Goal: Information Seeking & Learning: Learn about a topic

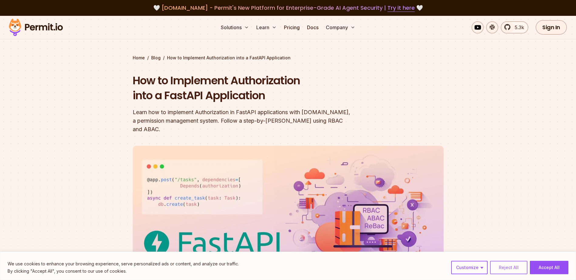
click at [509, 267] on button "Reject All" at bounding box center [508, 266] width 37 height 13
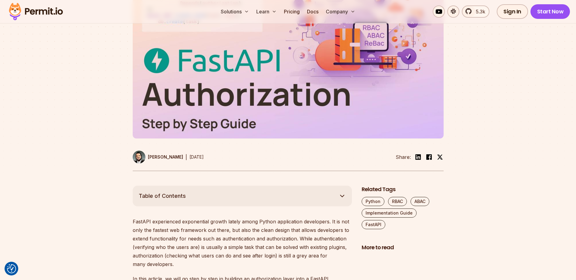
scroll to position [273, 0]
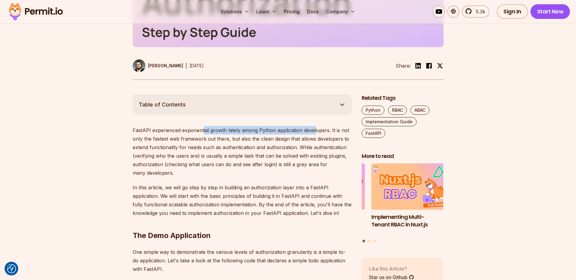
drag, startPoint x: 203, startPoint y: 125, endPoint x: 342, endPoint y: 128, distance: 138.9
click at [341, 127] on p "FastAPI experienced exponential growth lately among Python application develope…" at bounding box center [242, 151] width 219 height 51
click at [300, 186] on p "In this article, we will go step by step in building an authorization layer int…" at bounding box center [242, 200] width 219 height 34
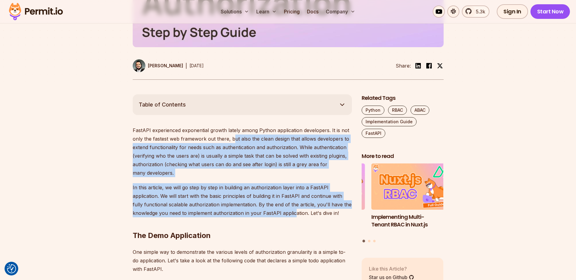
drag, startPoint x: 232, startPoint y: 134, endPoint x: 295, endPoint y: 201, distance: 92.0
drag, startPoint x: 295, startPoint y: 201, endPoint x: 263, endPoint y: 201, distance: 32.5
click at [263, 201] on p "In this article, we will go step by step in building an authorization layer int…" at bounding box center [242, 200] width 219 height 34
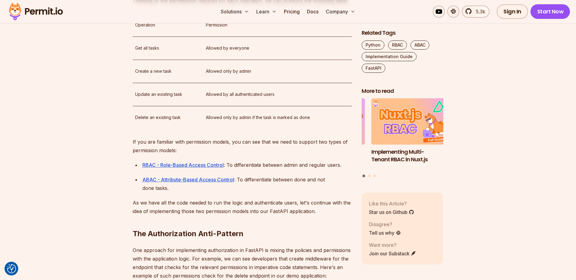
scroll to position [851, 0]
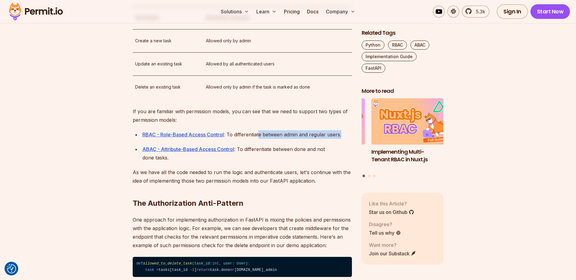
drag, startPoint x: 259, startPoint y: 169, endPoint x: 345, endPoint y: 176, distance: 86.3
click at [345, 162] on ul "RBAC - Role-Based Access Control : To differentiate between admin and regular u…" at bounding box center [242, 146] width 219 height 32
drag, startPoint x: 345, startPoint y: 176, endPoint x: 294, endPoint y: 188, distance: 52.5
click at [294, 162] on p "ABAC - Attribute-Based Access Control : To differentiate between done and not d…" at bounding box center [247, 153] width 210 height 17
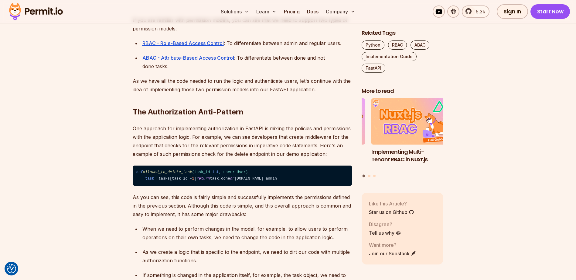
scroll to position [972, 0]
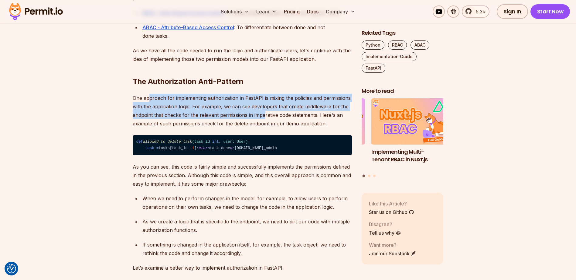
drag, startPoint x: 167, startPoint y: 135, endPoint x: 267, endPoint y: 148, distance: 100.8
click at [267, 128] on p "One approach for implementing authorization in FastAPI is mixing the policies a…" at bounding box center [242, 111] width 219 height 34
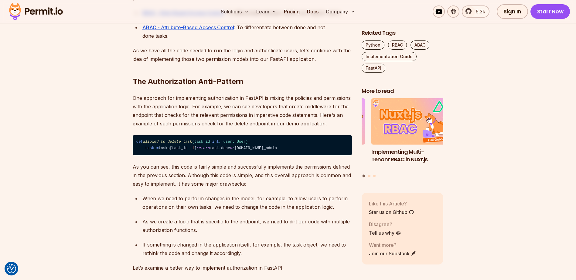
drag, startPoint x: 267, startPoint y: 148, endPoint x: 266, endPoint y: 166, distance: 18.6
drag, startPoint x: 272, startPoint y: 137, endPoint x: 166, endPoint y: 142, distance: 106.2
click at [166, 128] on p "One approach for implementing authorization in FastAPI is mixing the policies a…" at bounding box center [242, 111] width 219 height 34
drag, startPoint x: 166, startPoint y: 142, endPoint x: 229, endPoint y: 160, distance: 65.6
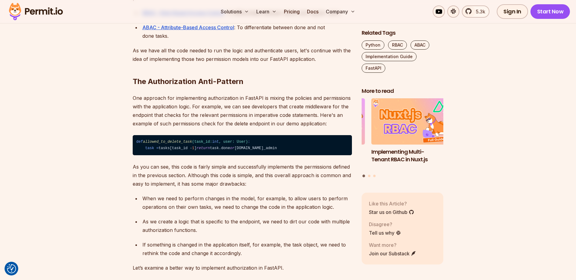
click at [229, 128] on p "One approach for implementing authorization in FastAPI is mixing the policies a…" at bounding box center [242, 111] width 219 height 34
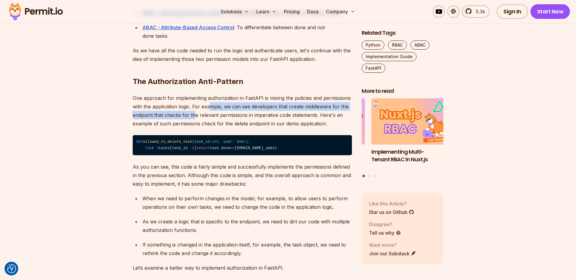
drag, startPoint x: 210, startPoint y: 139, endPoint x: 194, endPoint y: 155, distance: 22.6
click at [194, 128] on p "One approach for implementing authorization in FastAPI is mixing the policies a…" at bounding box center [242, 111] width 219 height 34
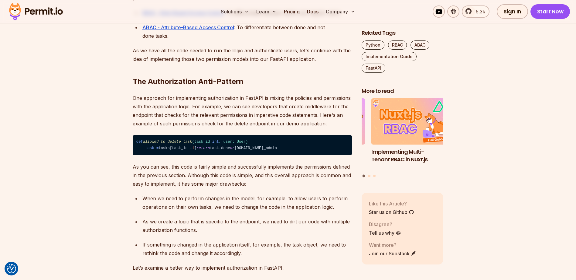
drag, startPoint x: 194, startPoint y: 155, endPoint x: 273, endPoint y: 161, distance: 78.9
click at [273, 128] on p "One approach for implementing authorization in FastAPI is mixing the policies a…" at bounding box center [242, 111] width 219 height 34
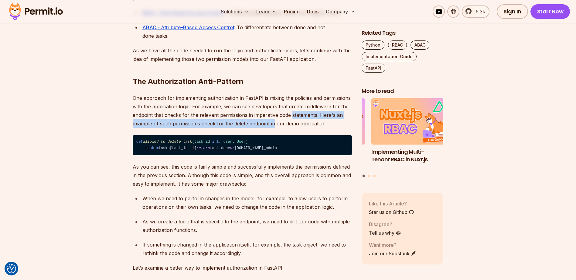
drag, startPoint x: 291, startPoint y: 153, endPoint x: 274, endPoint y: 156, distance: 17.3
click at [274, 128] on p "One approach for implementing authorization in FastAPI is mixing the policies a…" at bounding box center [242, 111] width 219 height 34
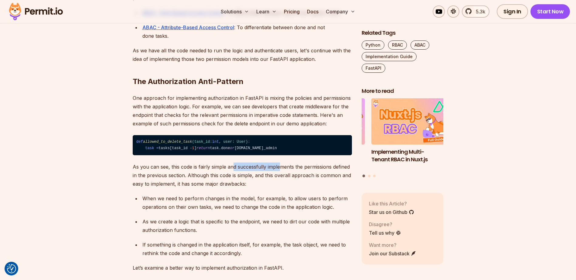
drag, startPoint x: 244, startPoint y: 208, endPoint x: 293, endPoint y: 214, distance: 48.9
click at [293, 188] on p "As you can see, this code is fairly simple and successfully implements the perm…" at bounding box center [242, 175] width 219 height 26
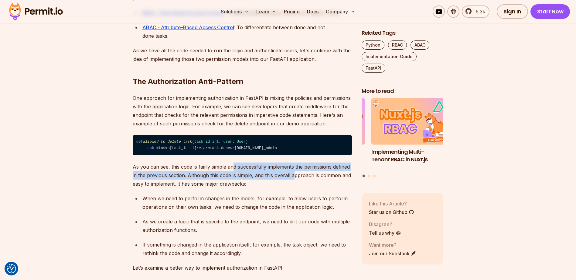
drag, startPoint x: 293, startPoint y: 214, endPoint x: 264, endPoint y: 221, distance: 29.9
click at [264, 188] on p "As you can see, this code is fairly simple and successfully implements the perm…" at bounding box center [242, 175] width 219 height 26
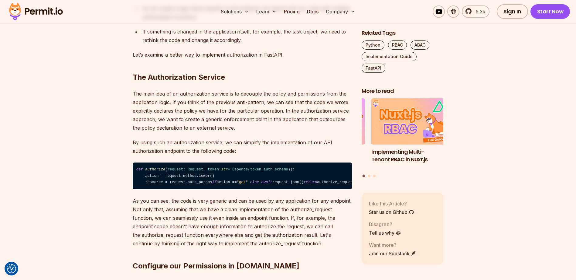
scroll to position [1215, 0]
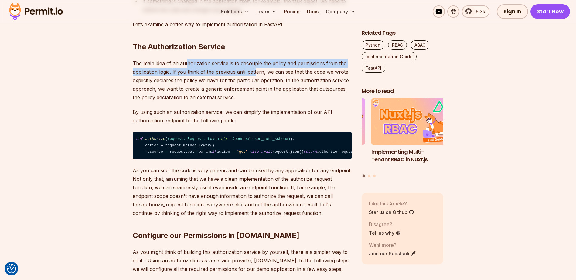
drag, startPoint x: 210, startPoint y: 109, endPoint x: 269, endPoint y: 111, distance: 58.7
click at [269, 101] on p "The main idea of an authorization service is to decouple the policy and permiss…" at bounding box center [242, 80] width 219 height 43
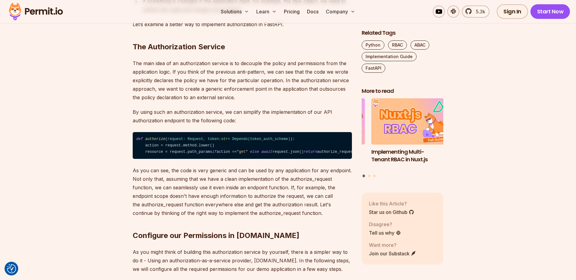
drag, startPoint x: 269, startPoint y: 111, endPoint x: 281, endPoint y: 127, distance: 20.1
click at [281, 101] on p "The main idea of an authorization service is to decouple the policy and permiss…" at bounding box center [242, 80] width 219 height 43
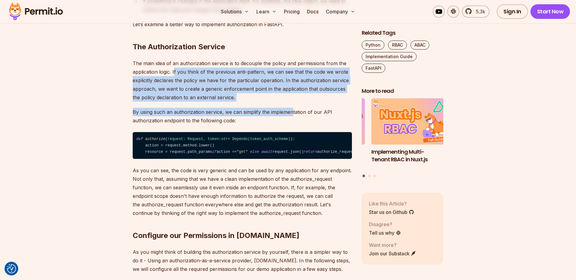
drag, startPoint x: 174, startPoint y: 116, endPoint x: 292, endPoint y: 154, distance: 123.8
drag, startPoint x: 292, startPoint y: 154, endPoint x: 238, endPoint y: 143, distance: 55.1
click at [238, 101] on p "The main idea of an authorization service is to decouple the policy and permiss…" at bounding box center [242, 80] width 219 height 43
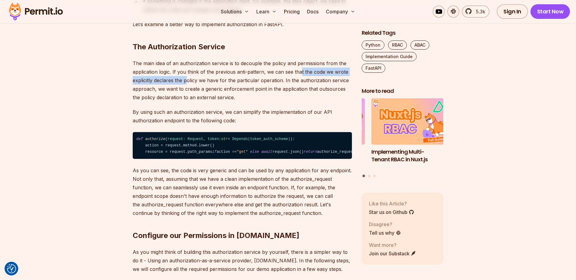
drag, startPoint x: 300, startPoint y: 115, endPoint x: 188, endPoint y: 126, distance: 113.0
click at [188, 101] on p "The main idea of an authorization service is to decouple the policy and permiss…" at bounding box center [242, 80] width 219 height 43
drag, startPoint x: 188, startPoint y: 126, endPoint x: 230, endPoint y: 139, distance: 43.7
click at [230, 101] on p "The main idea of an authorization service is to decouple the policy and permiss…" at bounding box center [242, 80] width 219 height 43
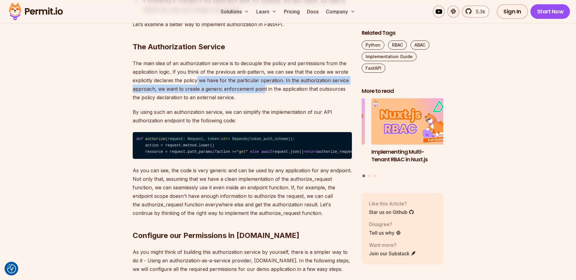
drag, startPoint x: 198, startPoint y: 119, endPoint x: 291, endPoint y: 129, distance: 93.2
click at [291, 101] on p "The main idea of an authorization service is to decouple the policy and permiss…" at bounding box center [242, 80] width 219 height 43
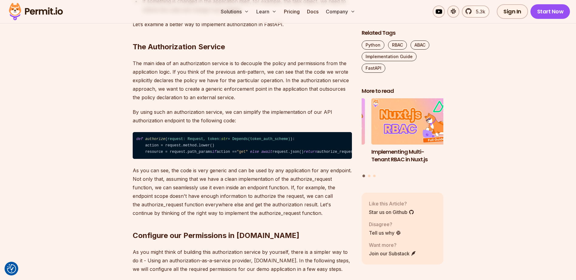
drag, startPoint x: 291, startPoint y: 129, endPoint x: 295, endPoint y: 142, distance: 14.4
click at [295, 101] on p "The main idea of an authorization service is to decouple the policy and permiss…" at bounding box center [242, 80] width 219 height 43
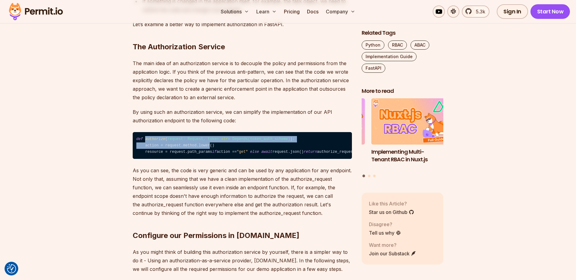
drag, startPoint x: 145, startPoint y: 182, endPoint x: 204, endPoint y: 187, distance: 59.4
click at [204, 159] on code "def authorize ( request: Request, token: str = Depends( token_auth_scheme ) ): …" at bounding box center [242, 145] width 219 height 27
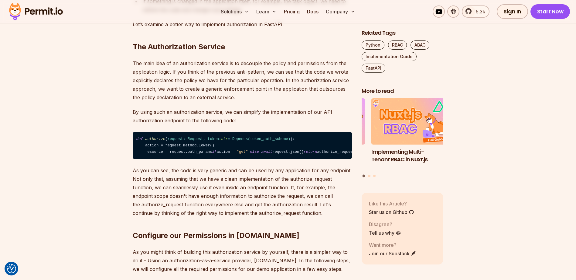
drag, startPoint x: 204, startPoint y: 187, endPoint x: 227, endPoint y: 191, distance: 23.1
click at [227, 159] on code "def authorize ( request: Request, token: str = Depends( token_auth_scheme ) ): …" at bounding box center [242, 145] width 219 height 27
drag, startPoint x: 165, startPoint y: 194, endPoint x: 336, endPoint y: 201, distance: 170.6
click at [332, 159] on code "def authorize ( request: Request, token: str = Depends( token_auth_scheme ) ): …" at bounding box center [242, 145] width 219 height 27
click at [263, 159] on code "def authorize ( request: Request, token: str = Depends( token_auth_scheme ) ): …" at bounding box center [242, 145] width 219 height 27
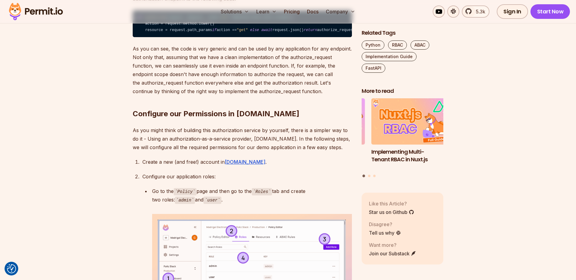
scroll to position [1246, 0]
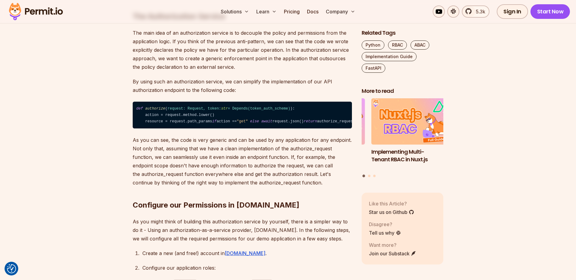
drag, startPoint x: 184, startPoint y: 151, endPoint x: 262, endPoint y: 152, distance: 78.1
click at [262, 111] on span "request: Request, token: str = Depends( token_auth_scheme )" at bounding box center [229, 108] width 123 height 4
drag, startPoint x: 262, startPoint y: 152, endPoint x: 273, endPoint y: 173, distance: 23.8
click at [273, 128] on code "def authorize ( request: Request, token: str = Depends( token_auth_scheme ) ): …" at bounding box center [242, 114] width 219 height 27
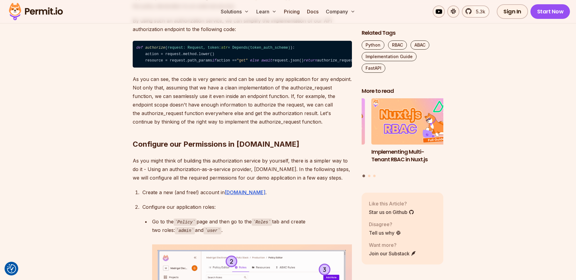
scroll to position [1398, 0]
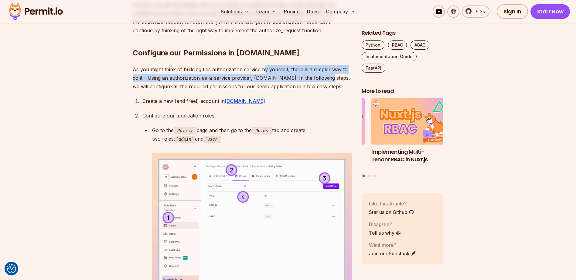
drag, startPoint x: 266, startPoint y: 126, endPoint x: 321, endPoint y: 132, distance: 55.7
click at [321, 91] on p "As you might think of building this authorization service by yourself, there is…" at bounding box center [242, 78] width 219 height 26
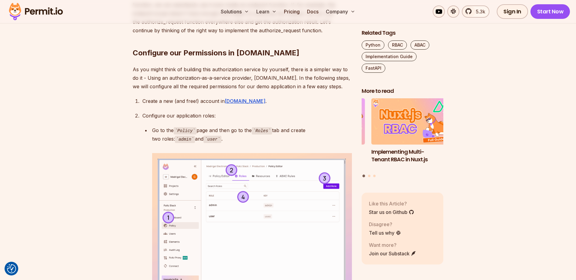
drag, startPoint x: 321, startPoint y: 132, endPoint x: 308, endPoint y: 150, distance: 21.6
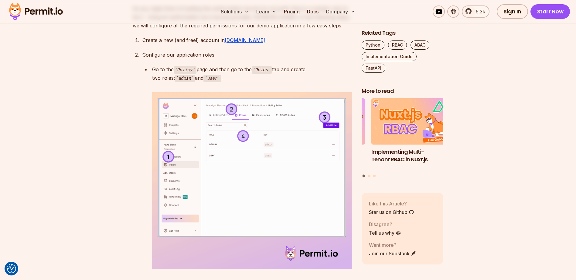
scroll to position [1489, 0]
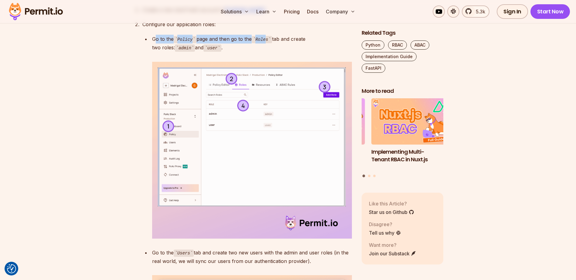
drag, startPoint x: 154, startPoint y: 94, endPoint x: 286, endPoint y: 96, distance: 131.9
click at [286, 52] on p "Go to the Policy page and then go to the Roles tab and create two roles: admin …" at bounding box center [252, 43] width 200 height 17
drag, startPoint x: 286, startPoint y: 96, endPoint x: 264, endPoint y: 107, distance: 25.1
click at [264, 52] on p "Go to the Policy page and then go to the Roles tab and create two roles: admin …" at bounding box center [252, 43] width 200 height 17
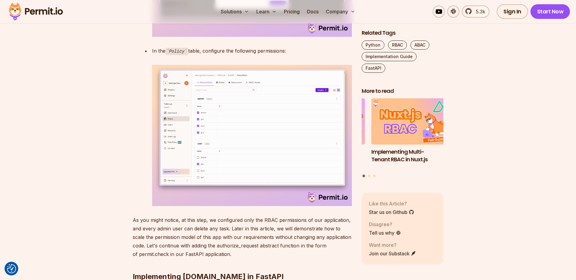
scroll to position [2248, 0]
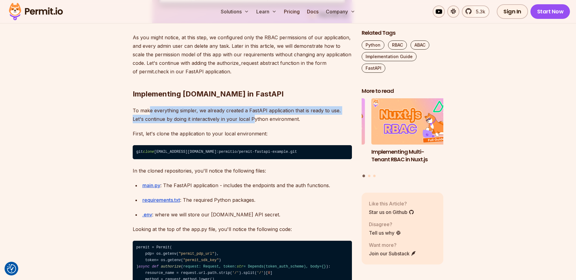
drag, startPoint x: 163, startPoint y: 162, endPoint x: 269, endPoint y: 174, distance: 106.4
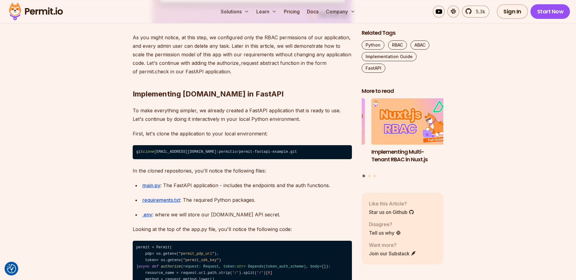
drag, startPoint x: 269, startPoint y: 174, endPoint x: 278, endPoint y: 197, distance: 24.8
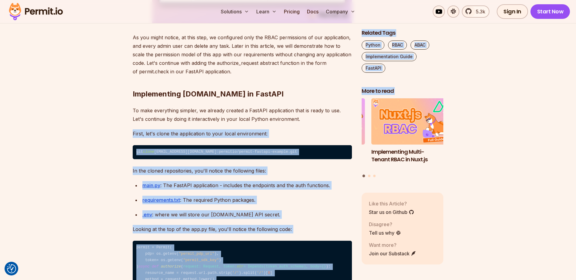
drag, startPoint x: 246, startPoint y: 200, endPoint x: 370, endPoint y: 201, distance: 124.6
